Goal: Task Accomplishment & Management: Manage account settings

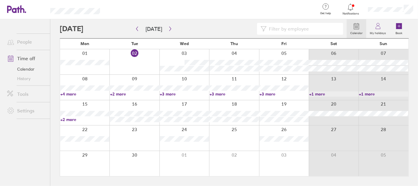
click at [272, 93] on link "+3 more" at bounding box center [283, 93] width 49 height 5
click at [118, 93] on link "+2 more" at bounding box center [134, 93] width 49 height 5
click at [297, 54] on div at bounding box center [284, 61] width 50 height 25
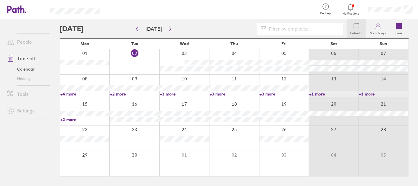
click at [359, 54] on div at bounding box center [384, 61] width 50 height 25
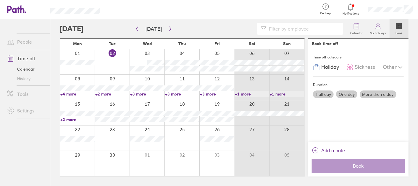
click at [355, 91] on label "One day" at bounding box center [346, 94] width 21 height 8
click at [0, 0] on input "One day" at bounding box center [0, 0] width 0 height 0
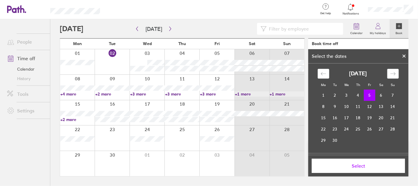
click at [373, 161] on button "Select" at bounding box center [358, 165] width 93 height 14
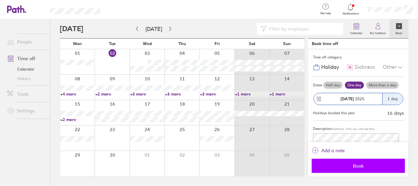
click at [361, 163] on span "Book" at bounding box center [358, 165] width 85 height 5
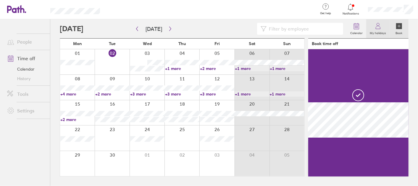
click at [382, 28] on link "My holidays" at bounding box center [377, 28] width 23 height 19
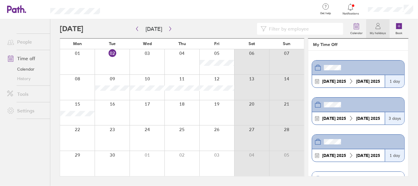
click at [24, 58] on link "Time off" at bounding box center [26, 58] width 48 height 12
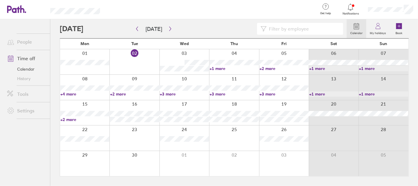
click at [29, 57] on link "Time off" at bounding box center [26, 58] width 48 height 12
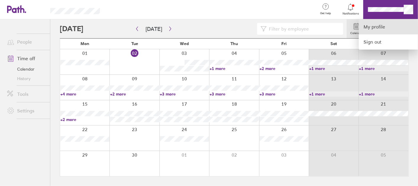
click at [383, 29] on link "My profile" at bounding box center [388, 26] width 59 height 15
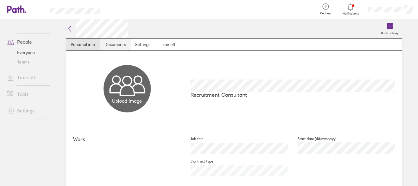
click at [114, 43] on link "Documents" at bounding box center [115, 44] width 31 height 12
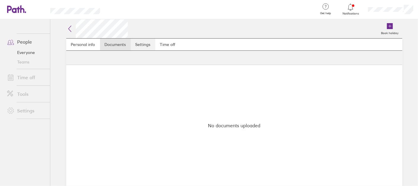
click at [144, 44] on link "Settings" at bounding box center [143, 44] width 25 height 12
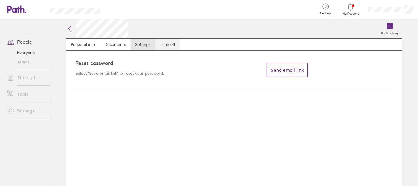
click at [163, 42] on link "Time off" at bounding box center [167, 44] width 25 height 12
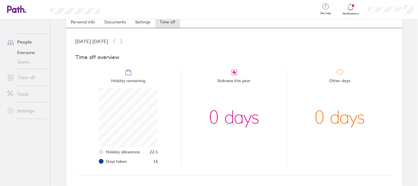
scroll to position [51, 0]
